Goal: Information Seeking & Learning: Compare options

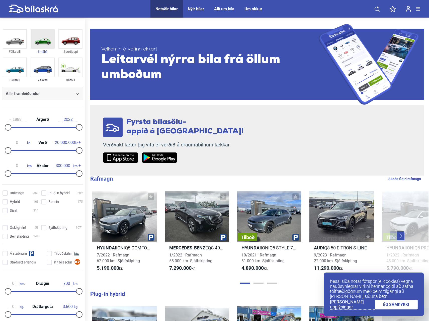
click at [46, 46] on img at bounding box center [42, 39] width 23 height 19
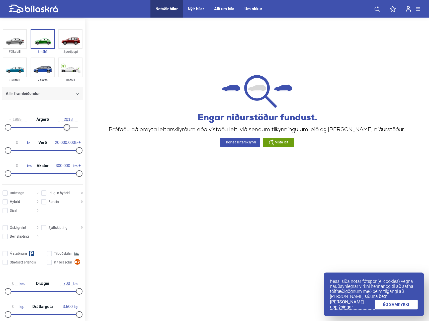
type input "2019"
drag, startPoint x: 80, startPoint y: 128, endPoint x: 70, endPoint y: 127, distance: 9.8
click at [70, 127] on div at bounding box center [70, 127] width 7 height 7
drag, startPoint x: 77, startPoint y: 150, endPoint x: 13, endPoint y: 153, distance: 64.1
click at [13, 153] on div at bounding box center [14, 150] width 7 height 7
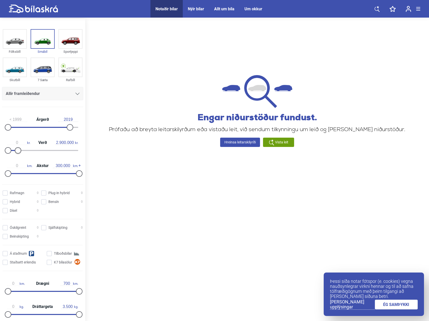
type input "3.000.000"
drag, startPoint x: 16, startPoint y: 151, endPoint x: 21, endPoint y: 152, distance: 5.0
click at [21, 152] on div at bounding box center [19, 150] width 7 height 7
click at [44, 227] on input "Sjálfskipting 0" at bounding box center [63, 227] width 42 height 5
checkbox input "true"
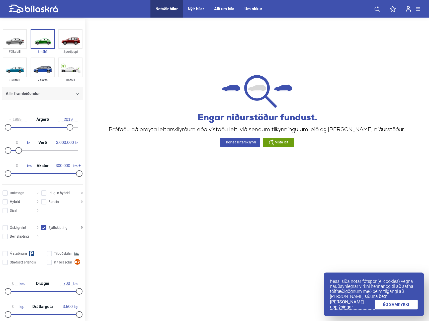
click at [406, 307] on link "ÉG SAMÞYKKI" at bounding box center [396, 304] width 43 height 10
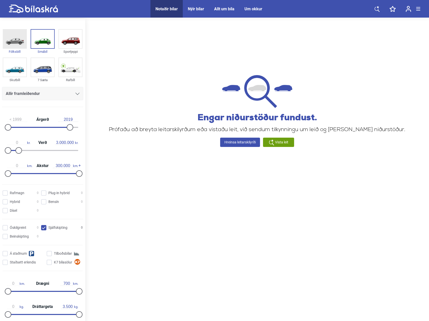
click at [18, 37] on img at bounding box center [14, 39] width 23 height 19
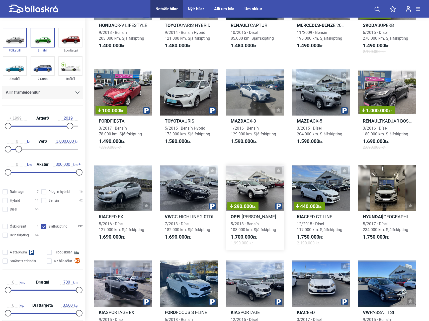
scroll to position [477, 0]
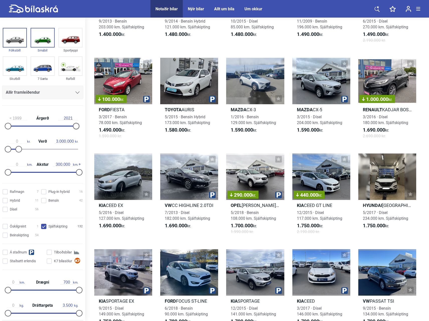
type input "2022"
drag, startPoint x: 70, startPoint y: 126, endPoint x: 85, endPoint y: 127, distance: 15.4
click at [85, 127] on aside "Fólksbíll Smábíl Sportjeppi Skutbíll 7 Sæta Rafbíll Allir framleiðendur [PERSON…" at bounding box center [42, 169] width 85 height 303
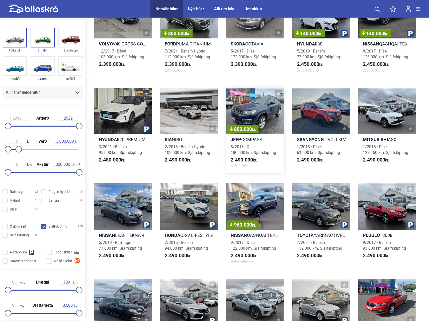
scroll to position [1581, 0]
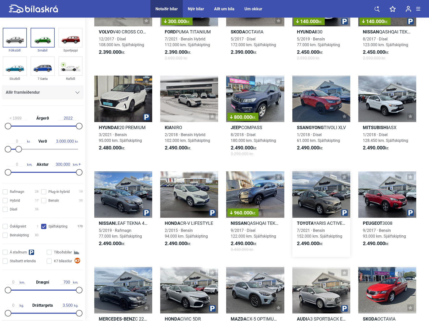
click at [322, 203] on div at bounding box center [322, 194] width 58 height 46
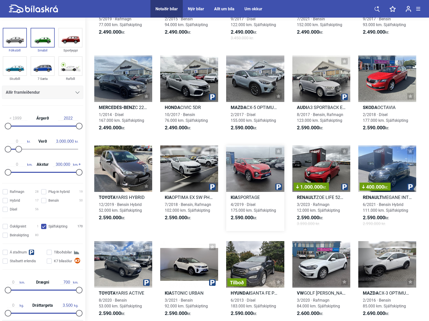
scroll to position [1899, 0]
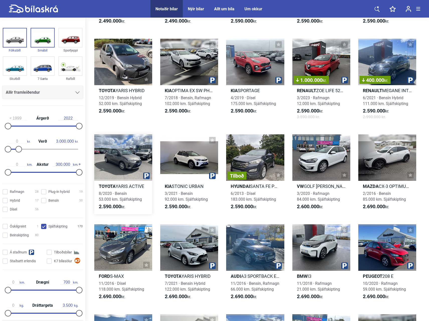
click at [122, 163] on div at bounding box center [123, 157] width 58 height 46
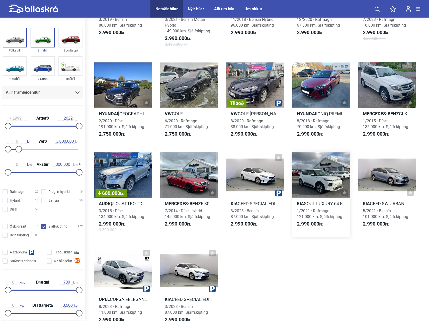
scroll to position [3072, 0]
